Goal: Task Accomplishment & Management: Manage account settings

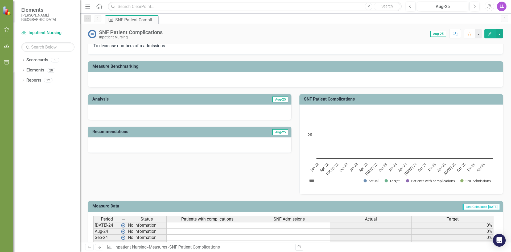
scroll to position [160, 0]
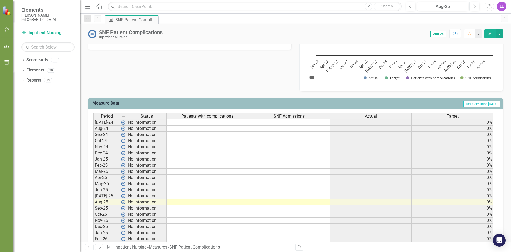
click at [242, 201] on td at bounding box center [208, 202] width 82 height 6
click at [215, 202] on td at bounding box center [208, 202] width 82 height 6
click at [184, 203] on td at bounding box center [208, 202] width 82 height 6
click at [185, 196] on td at bounding box center [208, 196] width 82 height 6
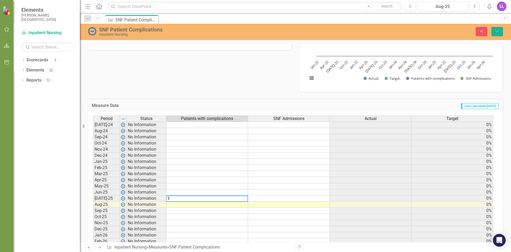
type textarea "1"
click at [256, 198] on td at bounding box center [289, 198] width 82 height 6
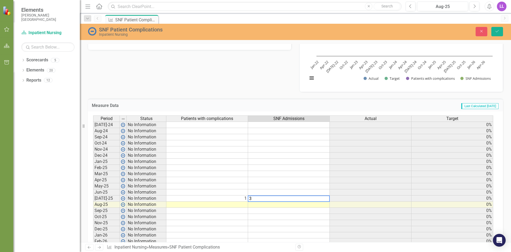
type textarea "3"
click at [246, 85] on div "Analysis Aug-25 Recommendations Aug-25 SNF Patient Complications Chart Bar char…" at bounding box center [295, 38] width 423 height 107
click at [495, 31] on icon "Save" at bounding box center [497, 31] width 5 height 4
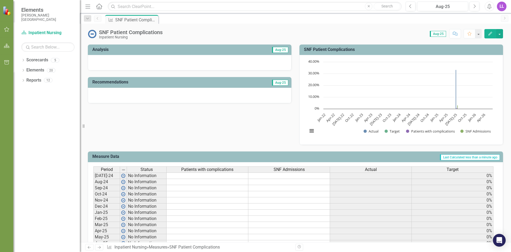
scroll to position [198, 0]
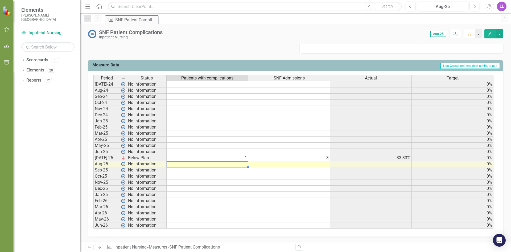
click at [245, 165] on td at bounding box center [208, 164] width 82 height 6
click at [245, 164] on td at bounding box center [208, 164] width 82 height 6
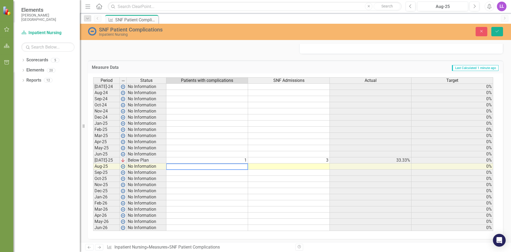
type textarea "1"
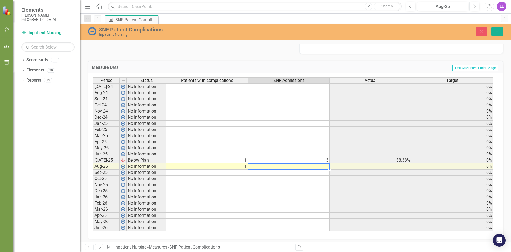
click at [297, 167] on td at bounding box center [289, 166] width 82 height 6
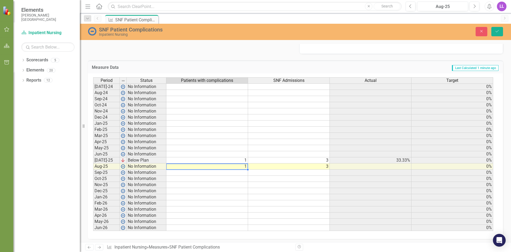
click at [246, 166] on td "1" at bounding box center [207, 166] width 82 height 6
click at [246, 167] on td "1" at bounding box center [207, 166] width 82 height 6
type textarea "2"
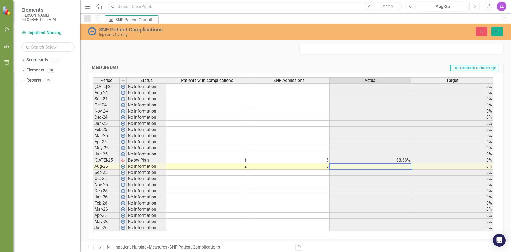
click at [346, 165] on td at bounding box center [371, 166] width 82 height 6
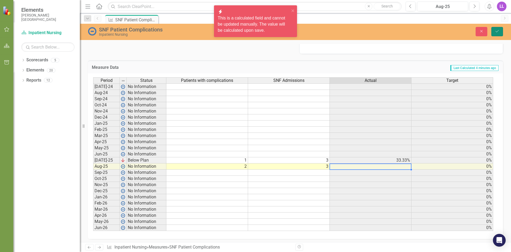
click at [501, 30] on button "Save" at bounding box center [497, 31] width 12 height 9
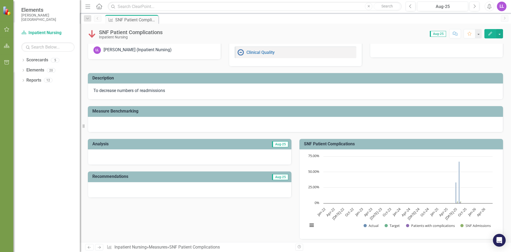
scroll to position [0, 0]
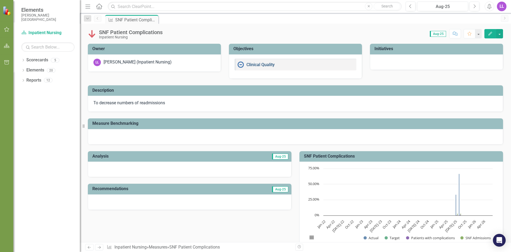
click at [257, 63] on link "Clinical Quality" at bounding box center [260, 64] width 28 height 5
